Goal: Task Accomplishment & Management: Complete application form

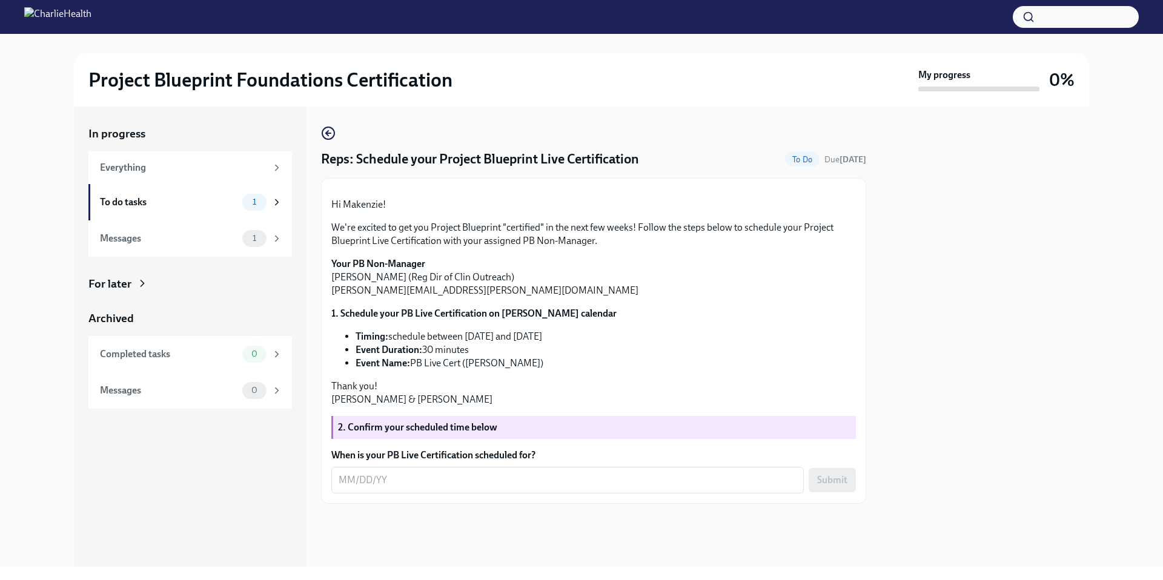
scroll to position [103, 0]
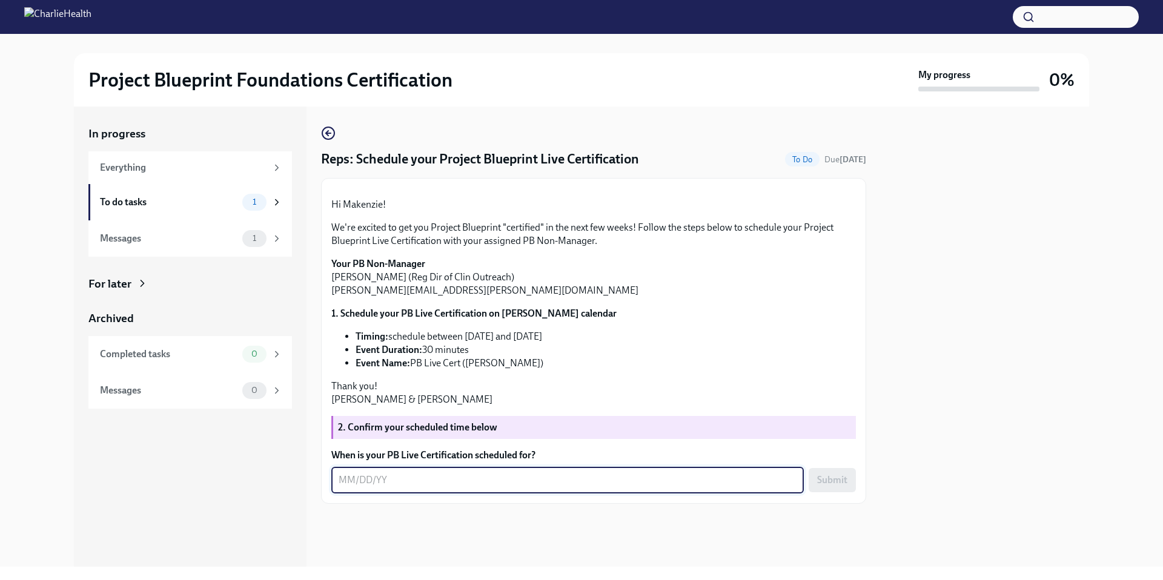
click at [476, 494] on div "x ​" at bounding box center [567, 480] width 472 height 27
type textarea "[DATE]"
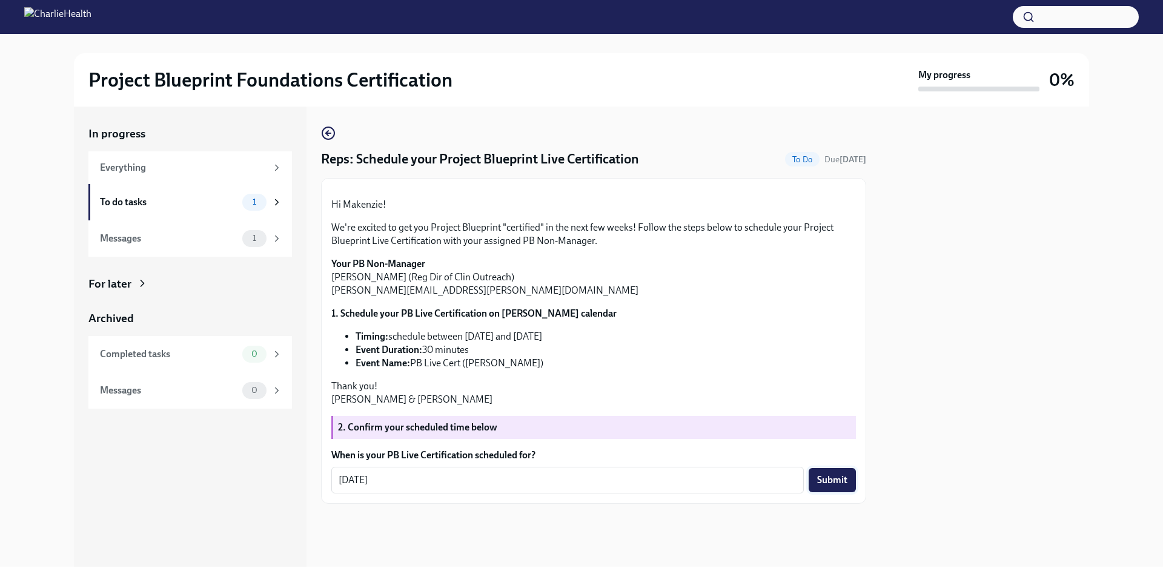
click at [830, 492] on button "Submit" at bounding box center [831, 480] width 47 height 24
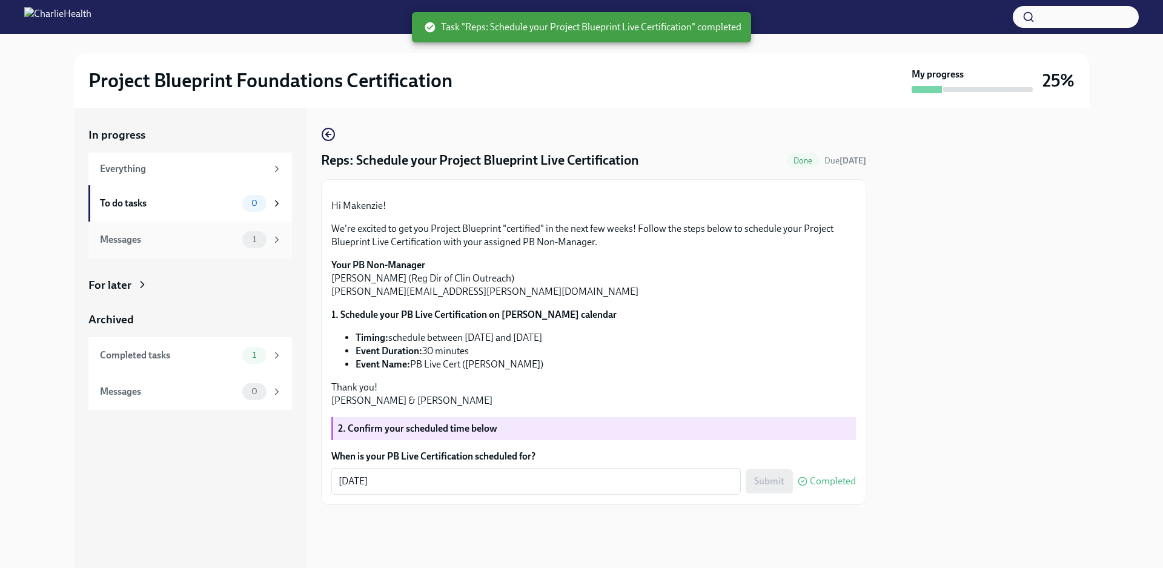
click at [242, 233] on div "1" at bounding box center [262, 239] width 40 height 17
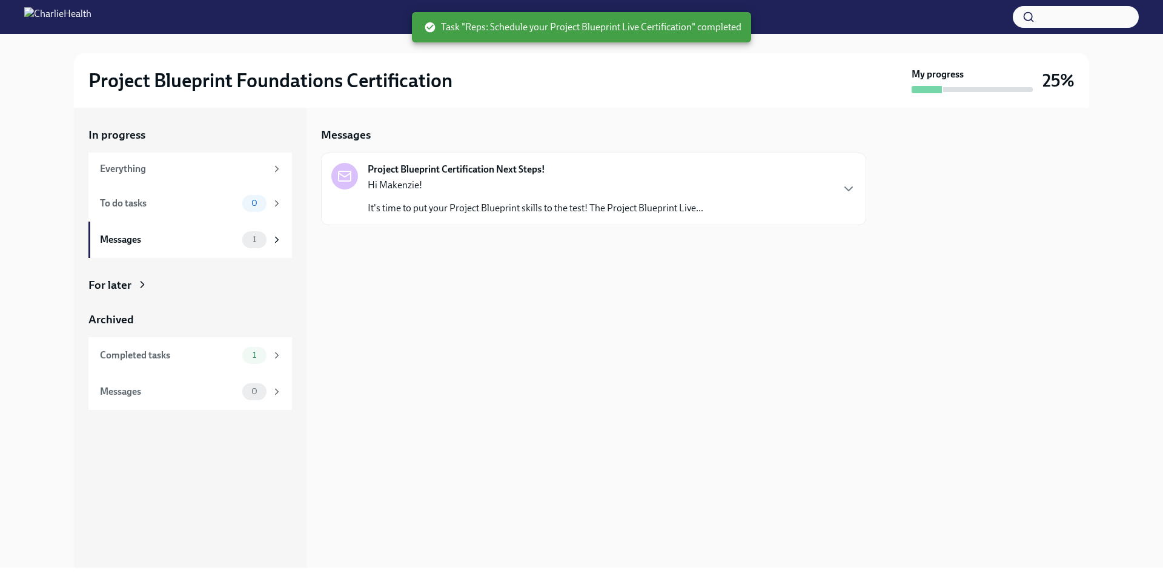
click at [461, 205] on p "It's time to put your Project Blueprint skills to the test! The Project Bluepri…" at bounding box center [535, 208] width 335 height 13
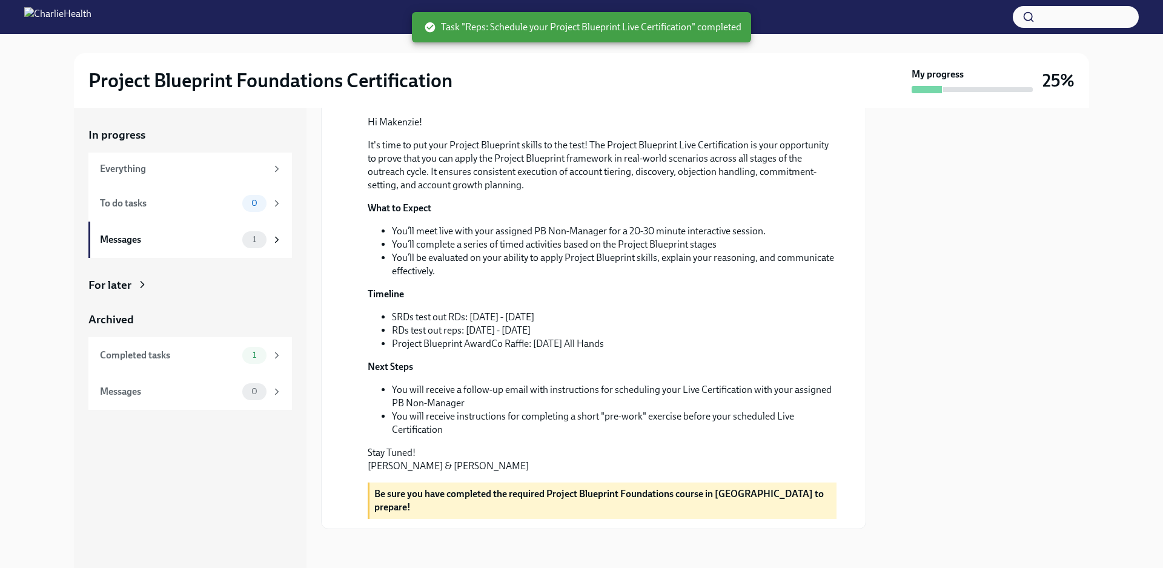
scroll to position [210, 0]
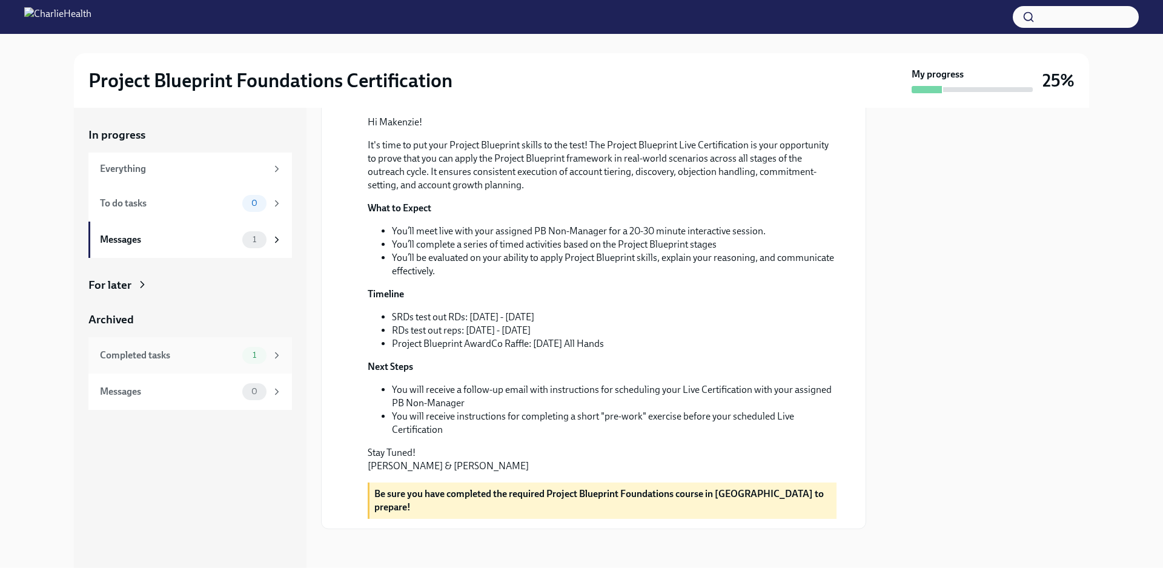
click at [185, 350] on div "Completed tasks" at bounding box center [168, 355] width 137 height 13
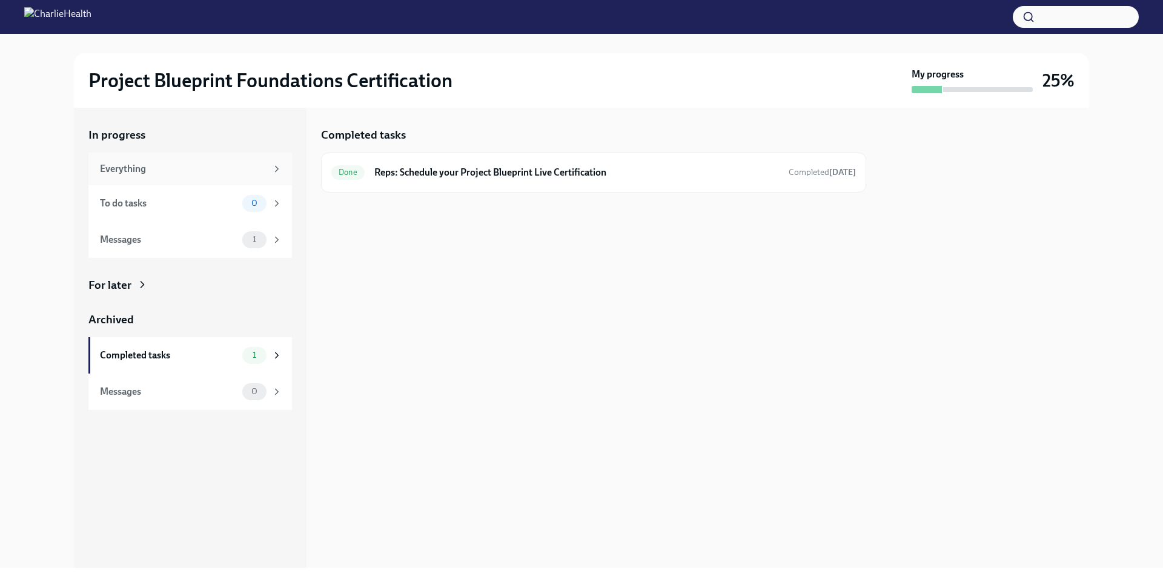
click at [203, 164] on div "Everything" at bounding box center [183, 168] width 167 height 13
